Goal: Book appointment/travel/reservation

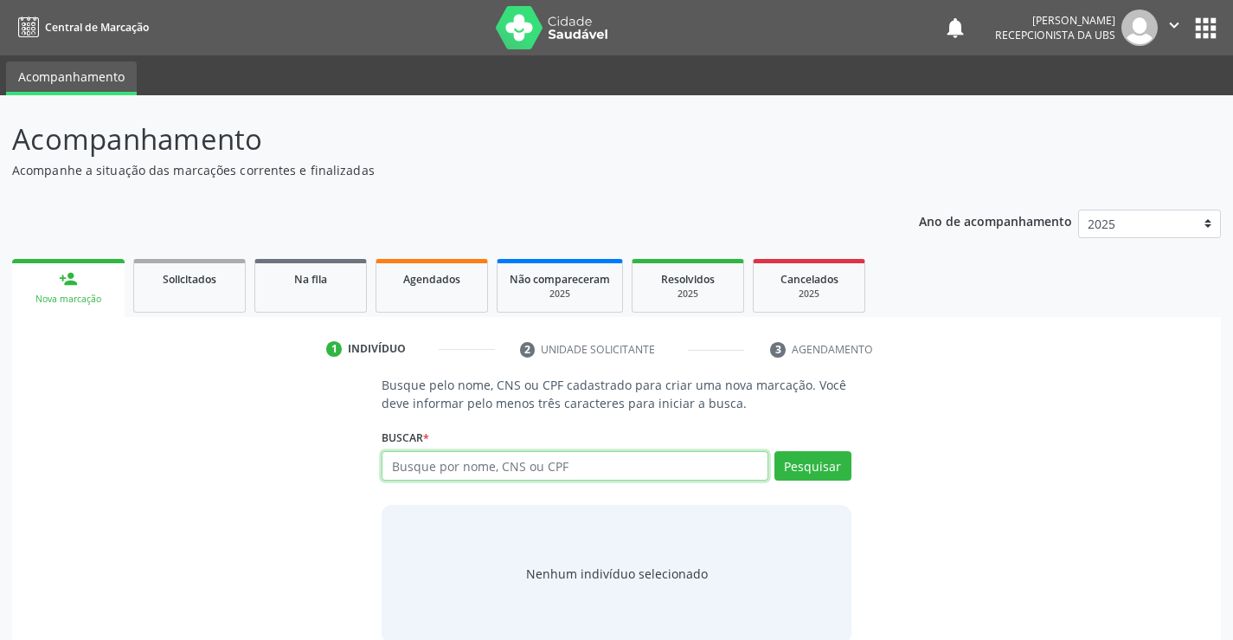
click at [455, 462] on input "text" at bounding box center [575, 465] width 386 height 29
type input "709505639357170"
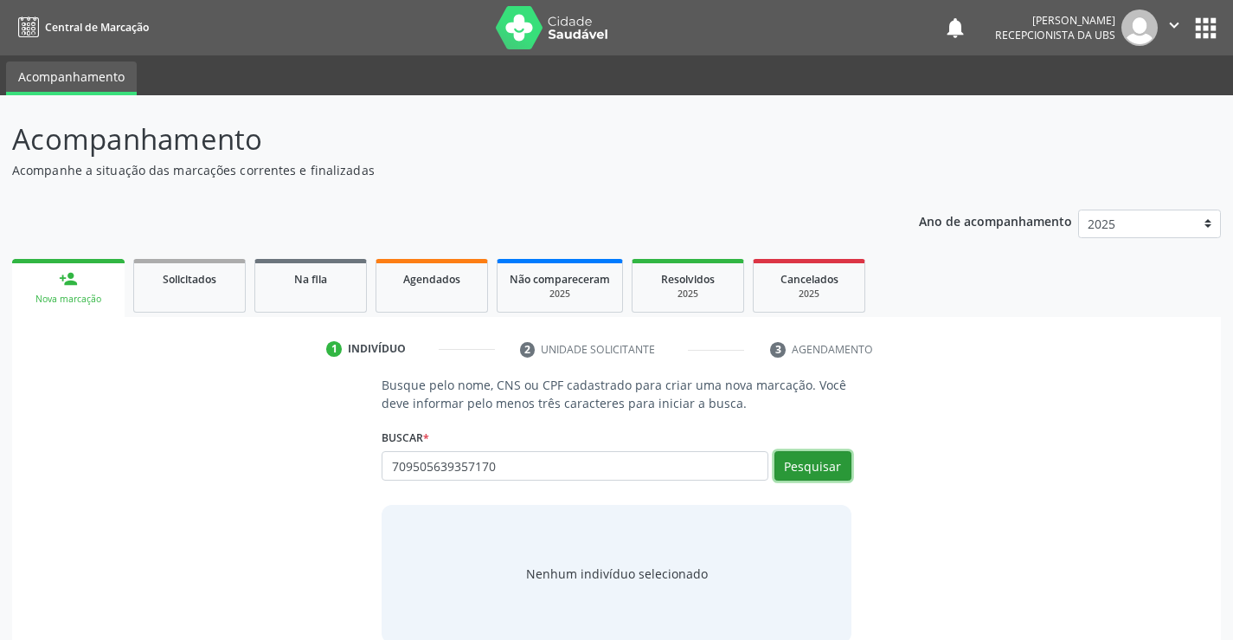
click at [813, 454] on button "Pesquisar" at bounding box center [813, 465] width 77 height 29
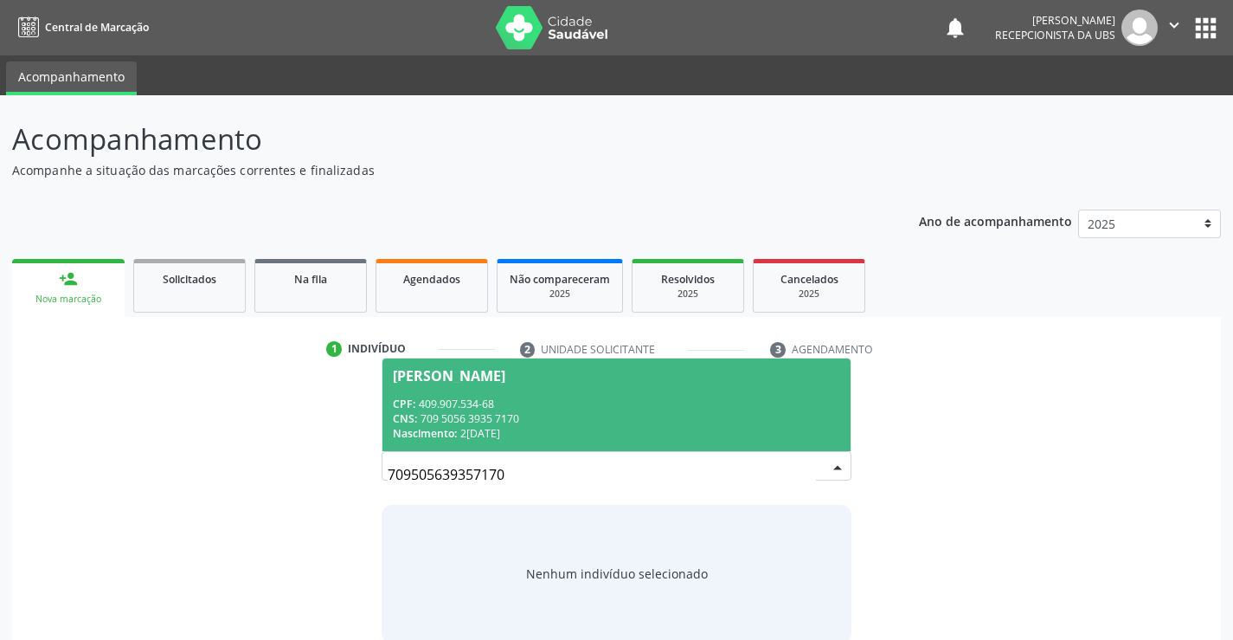
click at [626, 416] on div "CNS: 709 5056 3935 7170" at bounding box center [616, 418] width 447 height 15
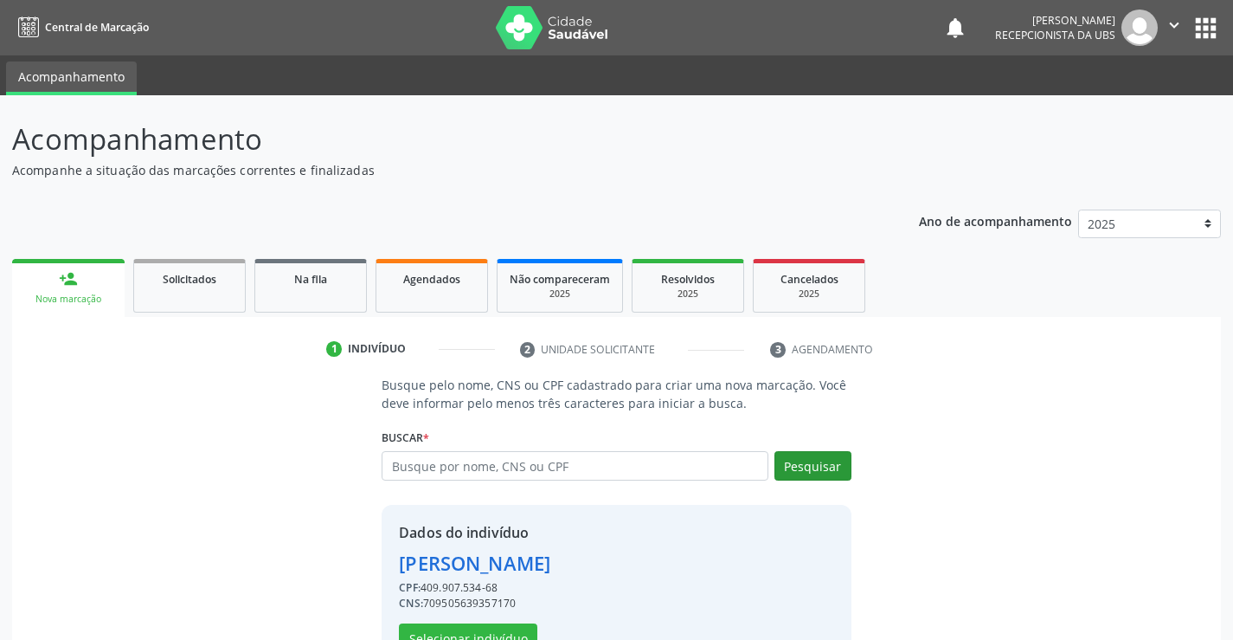
scroll to position [55, 0]
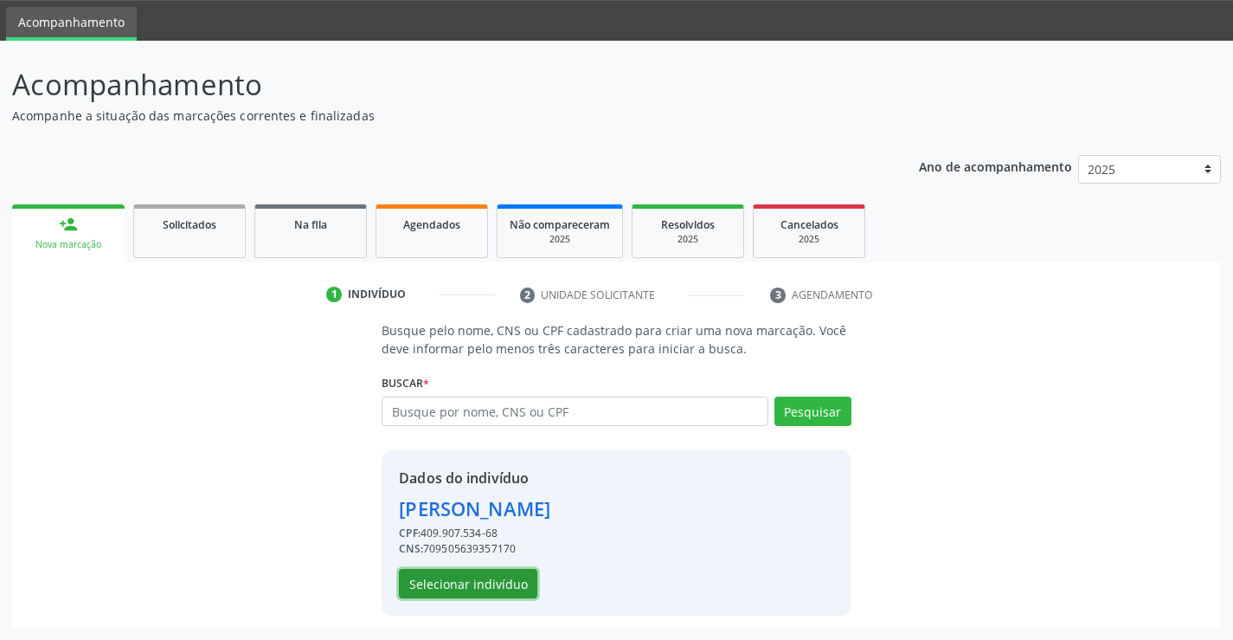
click at [498, 583] on button "Selecionar indivíduo" at bounding box center [468, 583] width 138 height 29
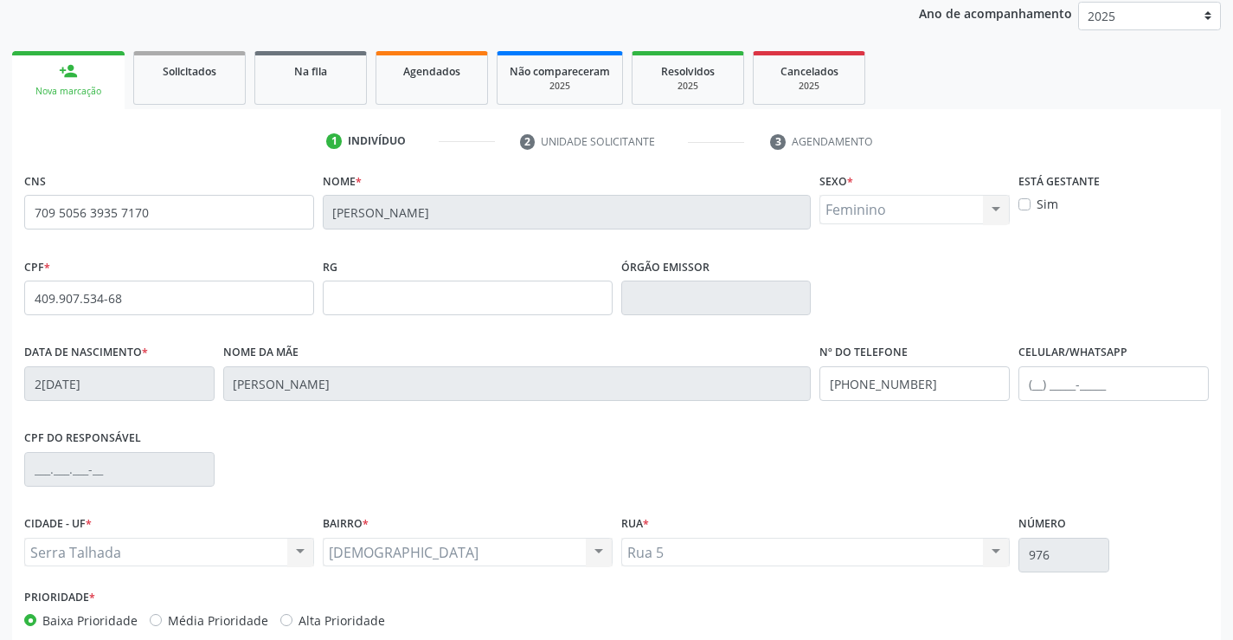
scroll to position [299, 0]
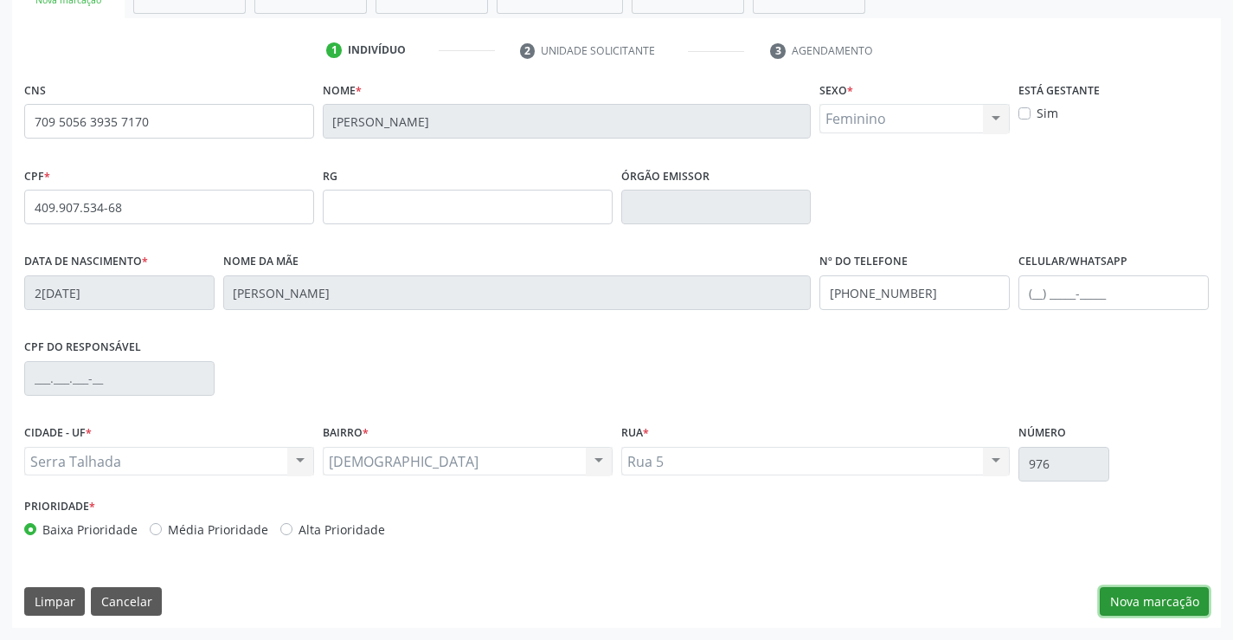
click at [1117, 601] on button "Nova marcação" at bounding box center [1154, 601] width 109 height 29
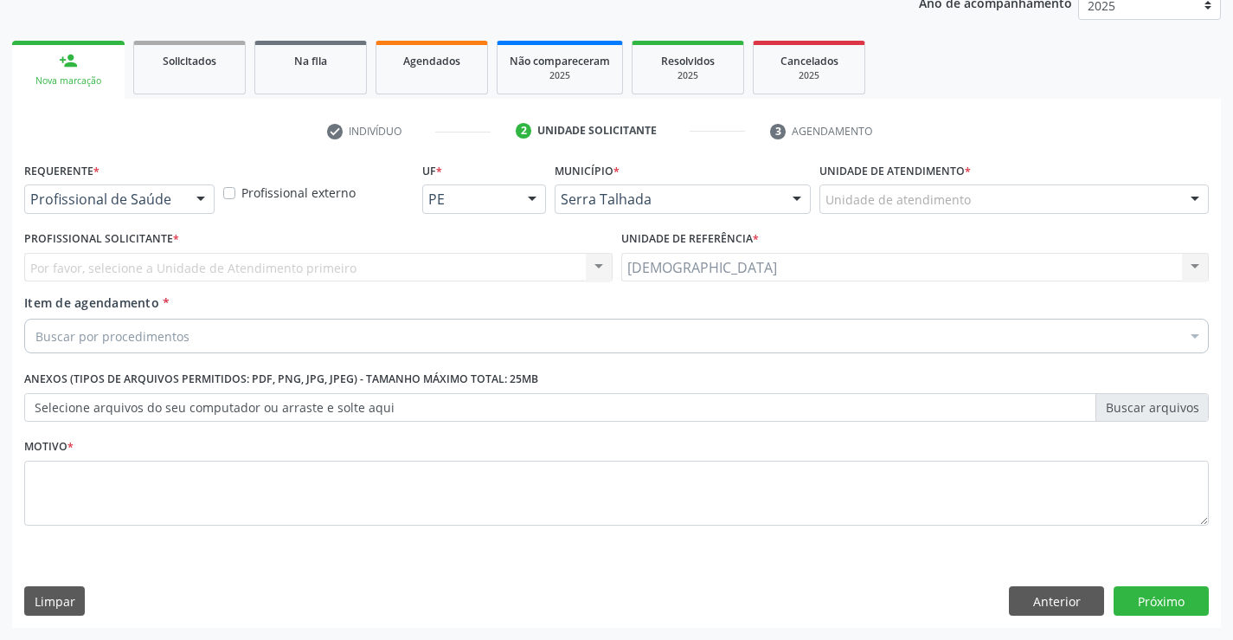
click at [197, 200] on div at bounding box center [201, 199] width 26 height 29
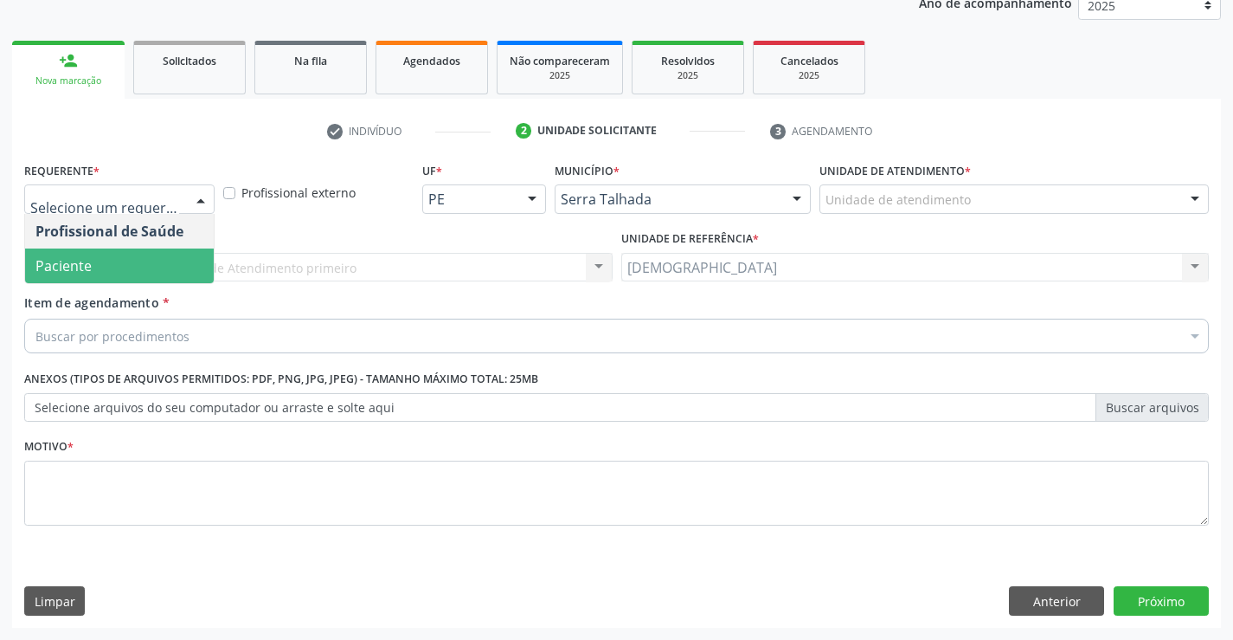
click at [127, 275] on span "Paciente" at bounding box center [119, 265] width 189 height 35
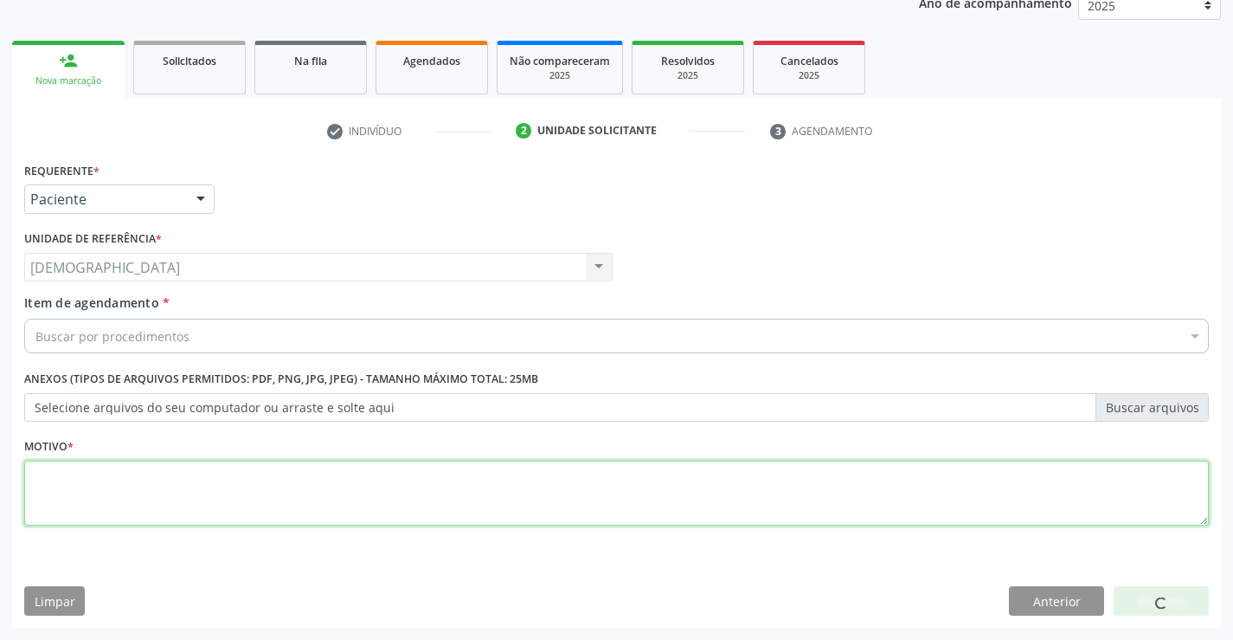
click at [95, 489] on textarea at bounding box center [616, 493] width 1185 height 66
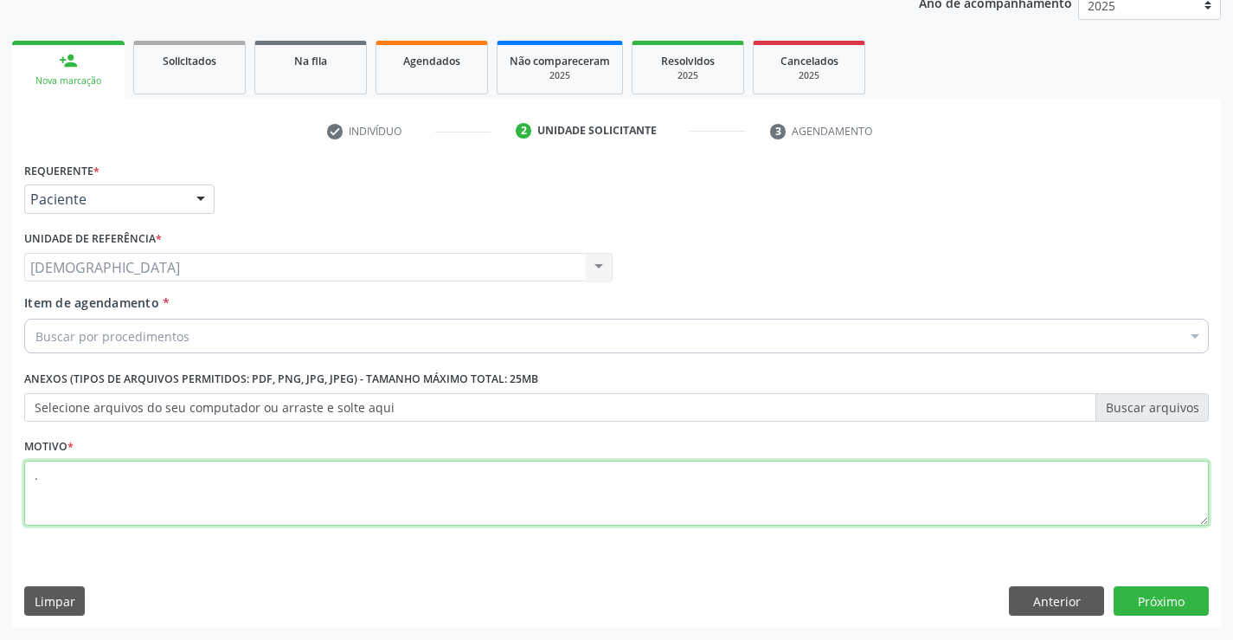
type textarea "."
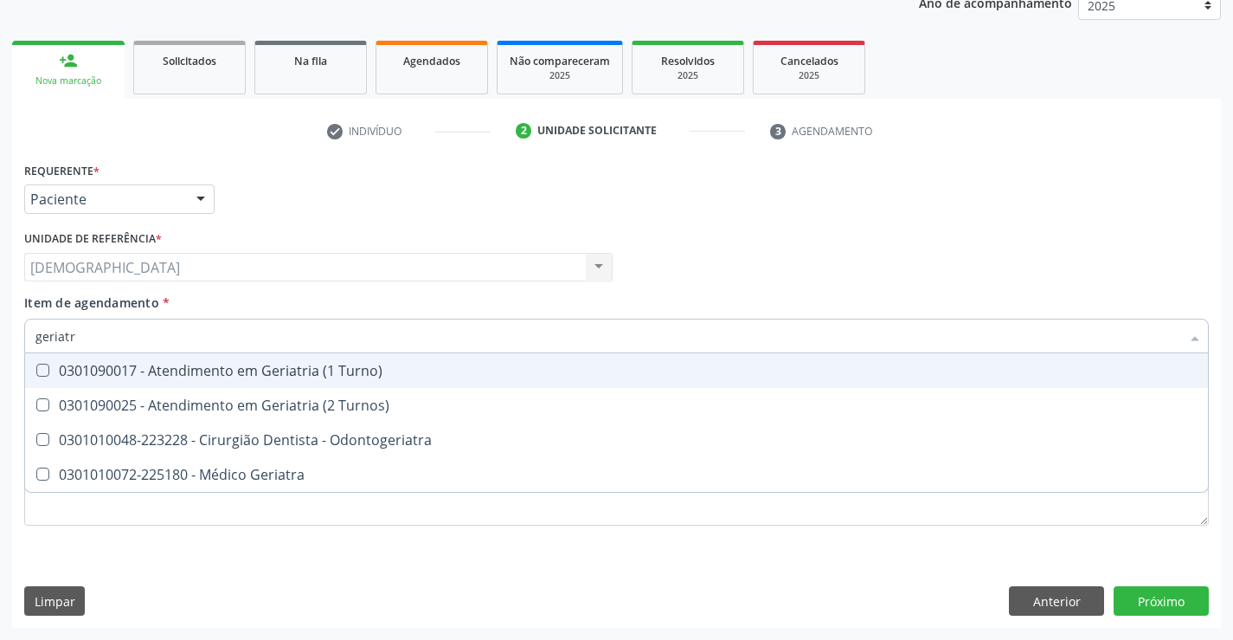
type input "geriatra"
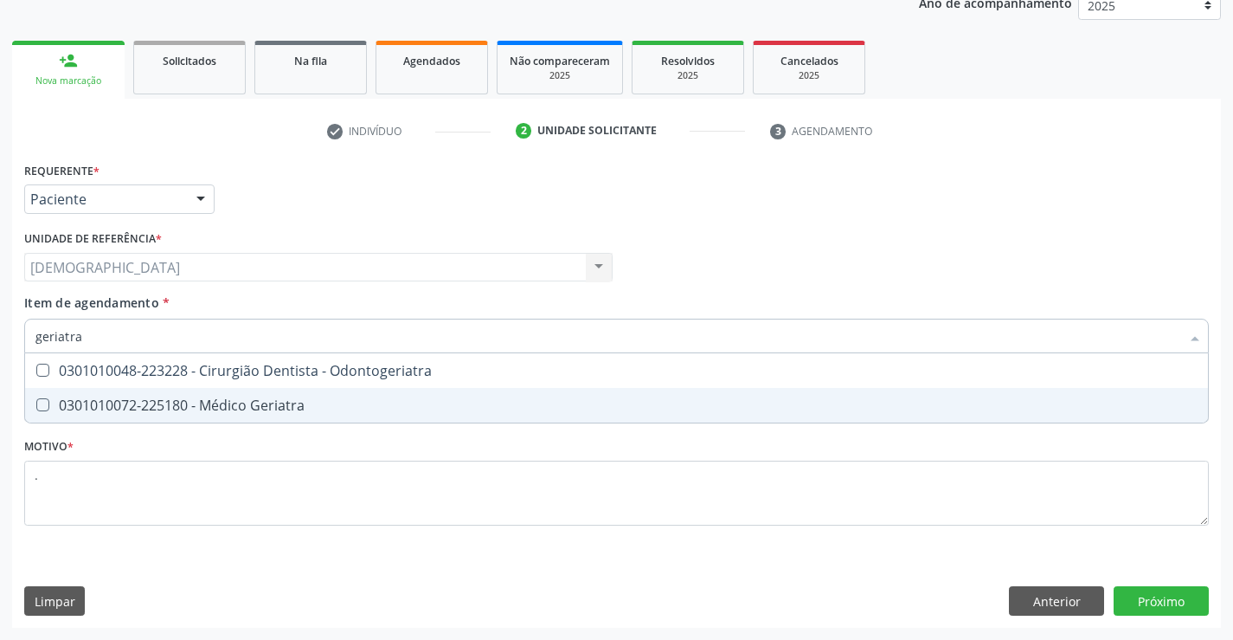
click at [203, 406] on div "0301010072-225180 - Médico Geriatra" at bounding box center [616, 405] width 1162 height 14
checkbox Geriatra "true"
click at [1173, 608] on div "Requerente * Paciente Profissional de Saúde Paciente Nenhum resultado encontrad…" at bounding box center [616, 392] width 1209 height 470
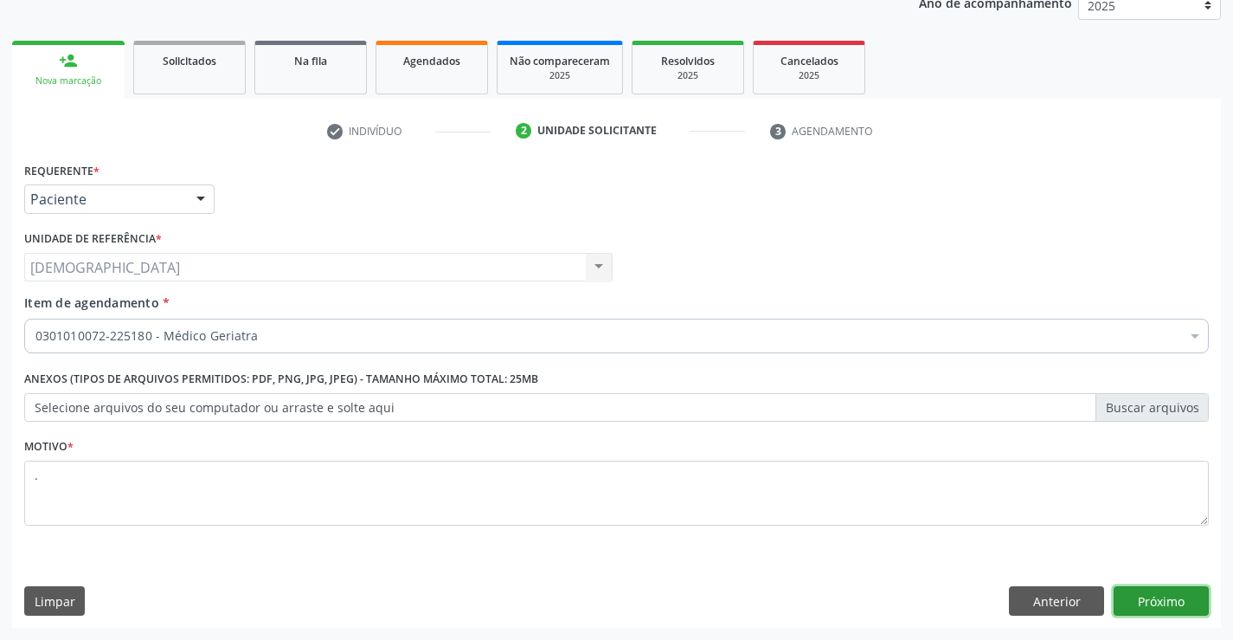
click at [1179, 605] on button "Próximo" at bounding box center [1161, 600] width 95 height 29
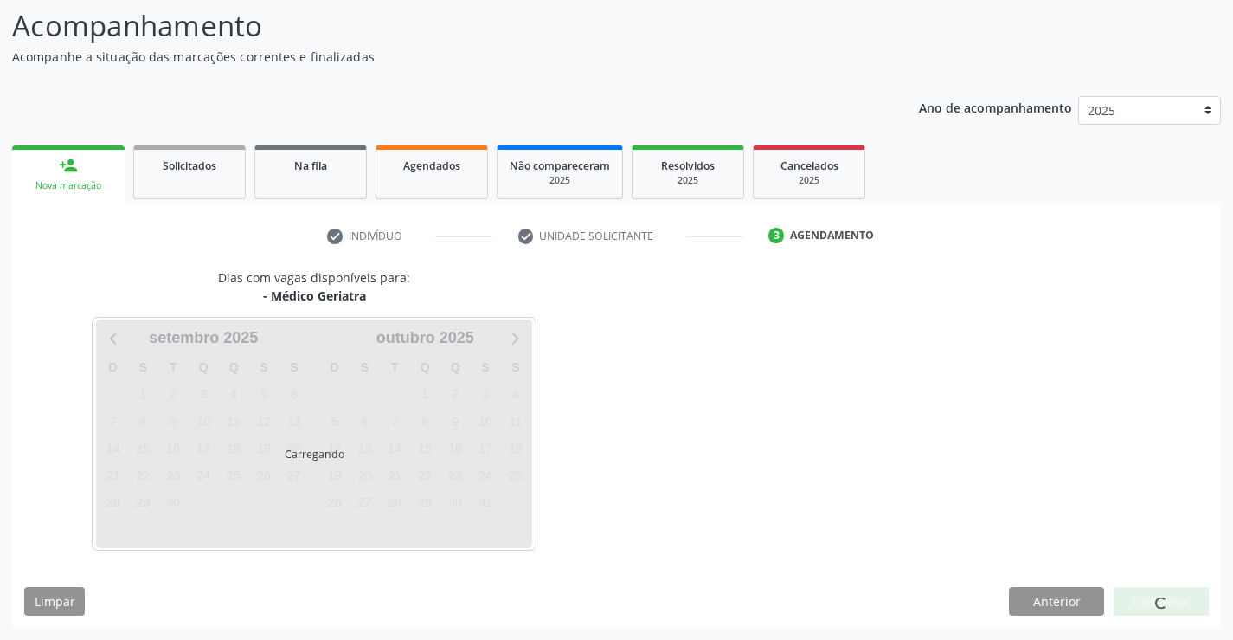
scroll to position [164, 0]
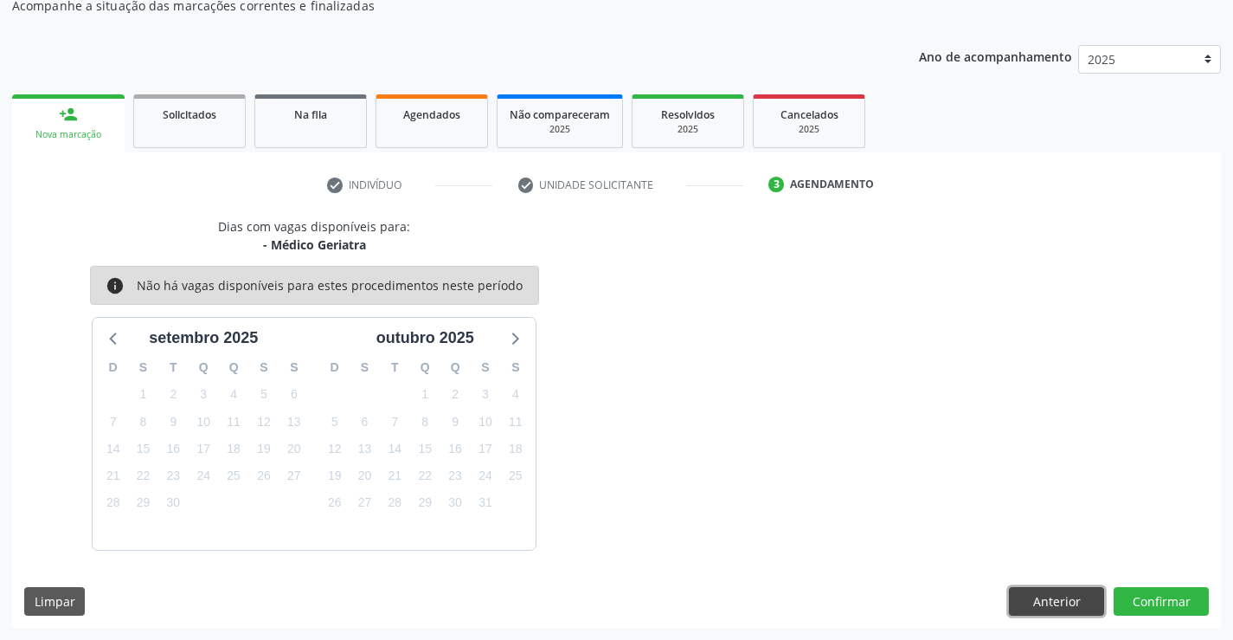
click at [1060, 601] on button "Anterior" at bounding box center [1056, 601] width 95 height 29
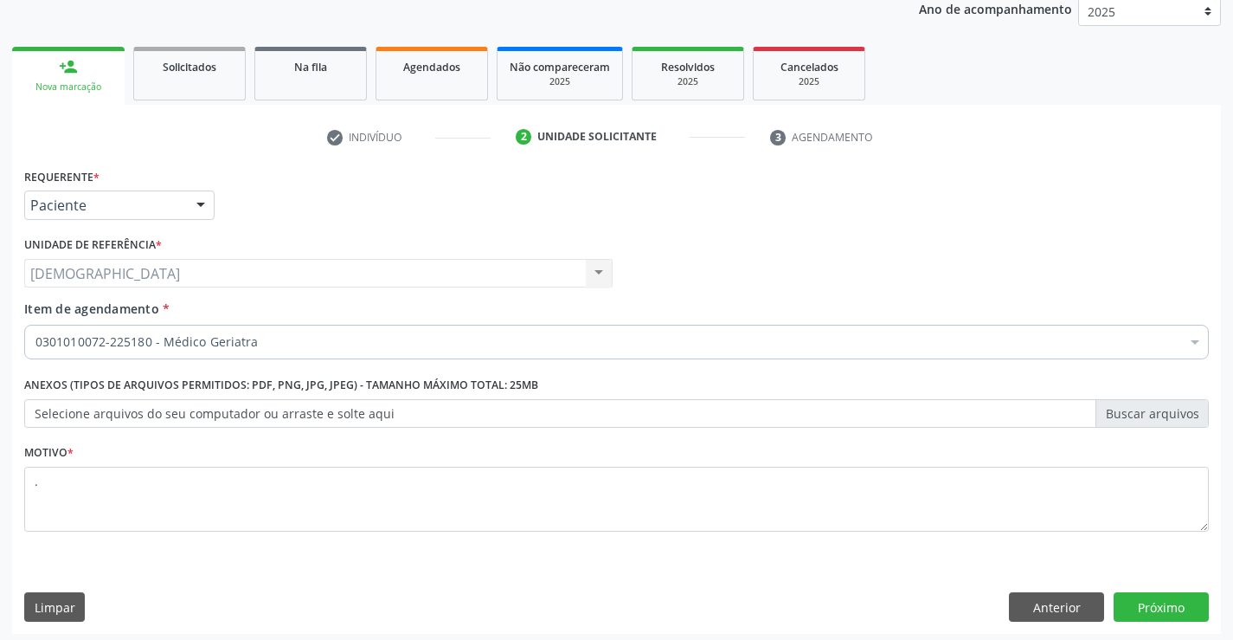
scroll to position [218, 0]
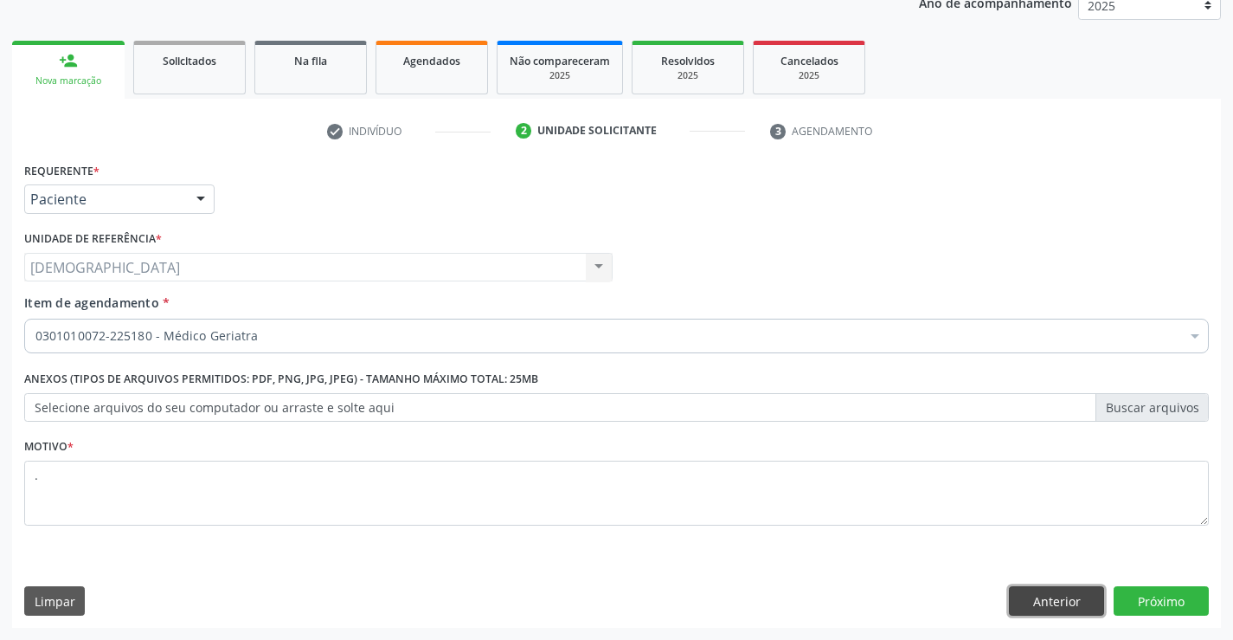
click at [1016, 592] on button "Anterior" at bounding box center [1056, 600] width 95 height 29
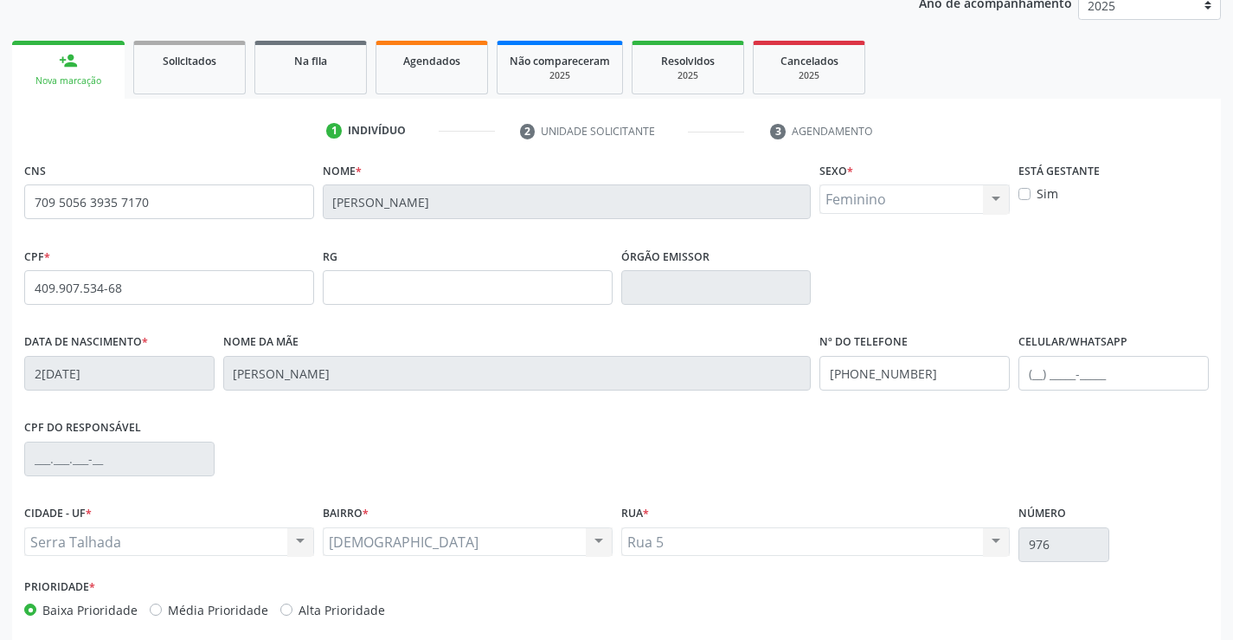
scroll to position [299, 0]
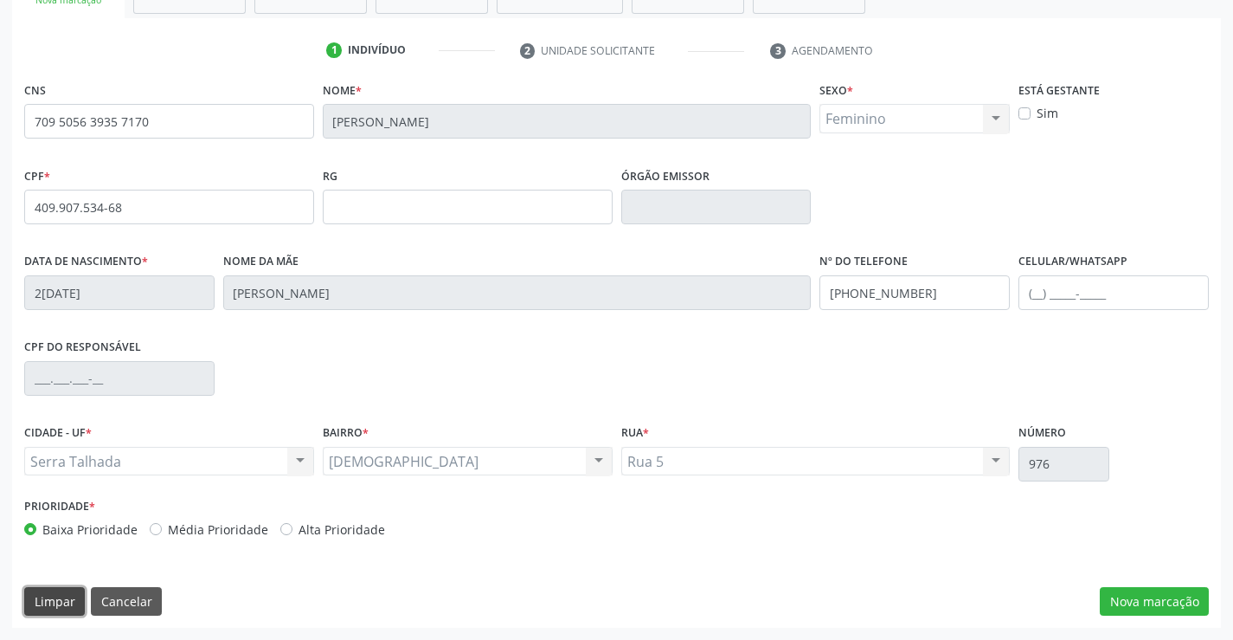
click at [50, 595] on button "Limpar" at bounding box center [54, 601] width 61 height 29
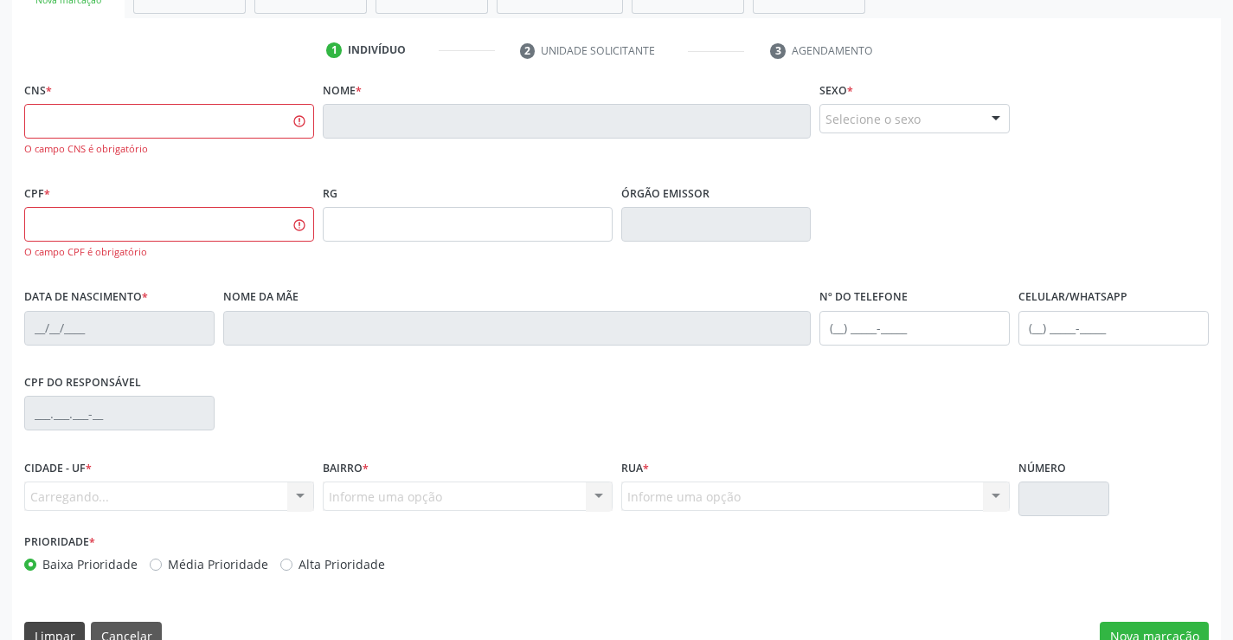
click at [50, 595] on div "CNS * O campo CNS é obrigatório Nome * Sexo * Selecione o sexo Masculino Femini…" at bounding box center [616, 369] width 1209 height 585
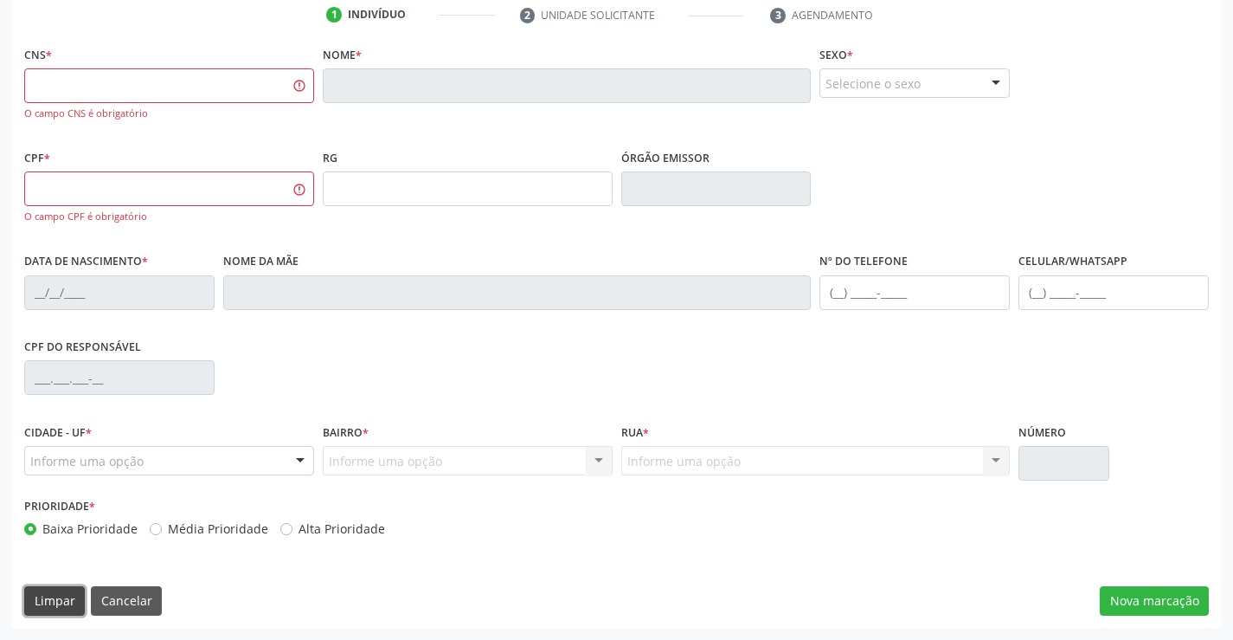
click at [43, 600] on button "Limpar" at bounding box center [54, 600] width 61 height 29
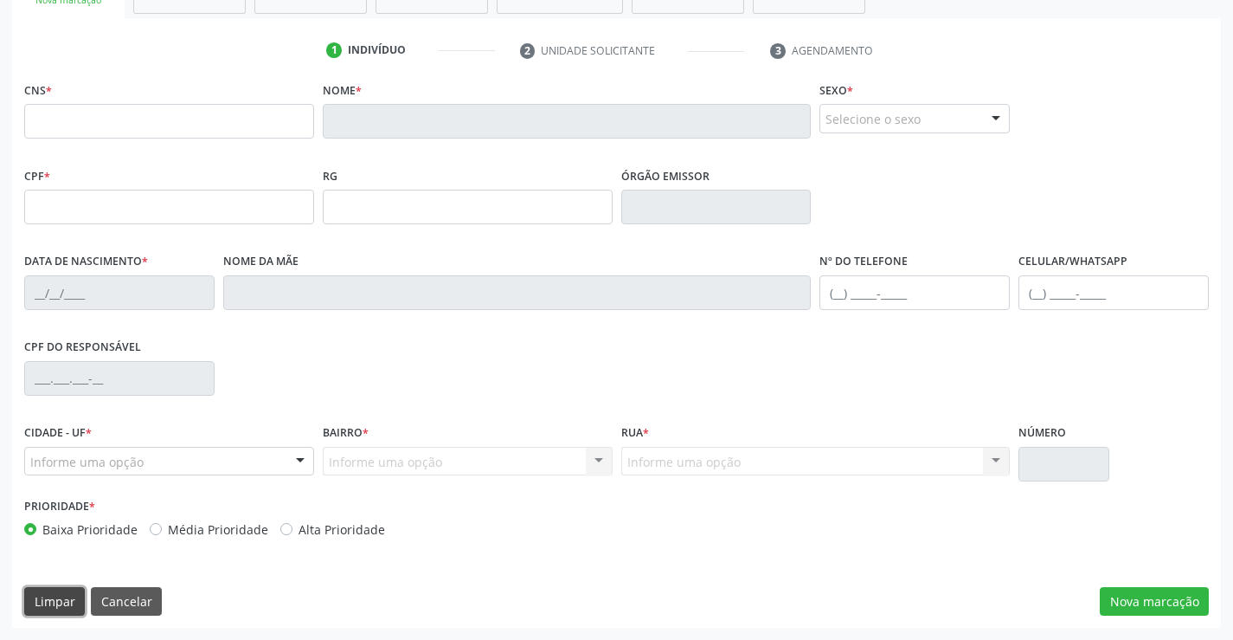
scroll to position [299, 0]
click at [35, 603] on button "Limpar" at bounding box center [54, 601] width 61 height 29
